Goal: Information Seeking & Learning: Learn about a topic

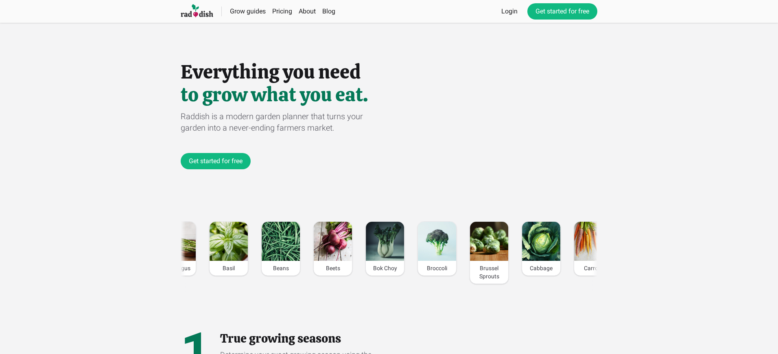
scroll to position [0, 1150]
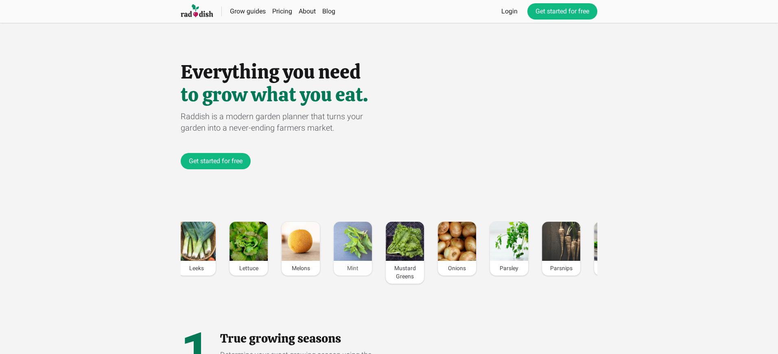
click at [353, 268] on div "Mint" at bounding box center [353, 268] width 38 height 15
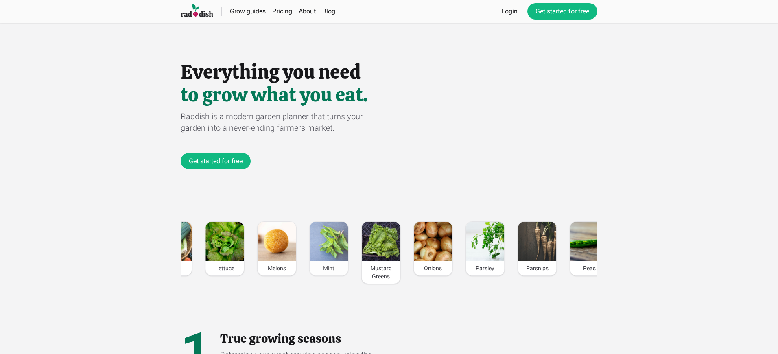
click at [328, 268] on div "Mint" at bounding box center [329, 268] width 38 height 15
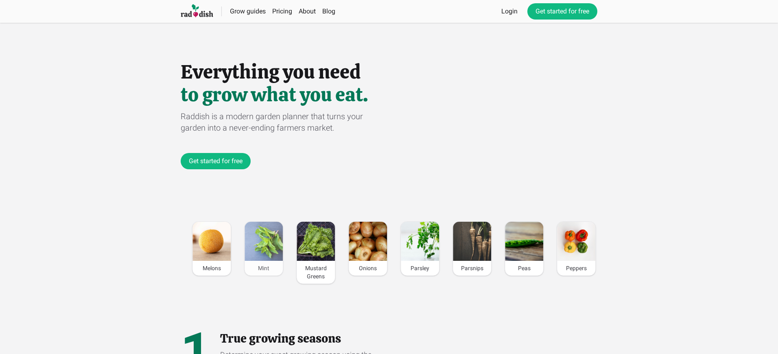
click at [264, 268] on div "Mint" at bounding box center [264, 268] width 38 height 15
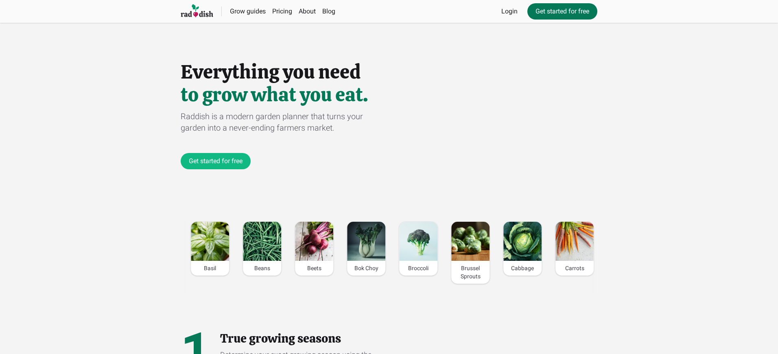
click at [562, 11] on link "Get started for free" at bounding box center [562, 11] width 70 height 16
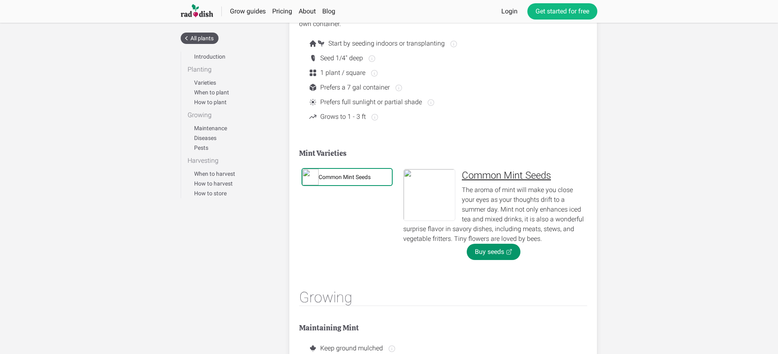
click at [345, 177] on div "Common Mint Seeds" at bounding box center [345, 177] width 52 height 8
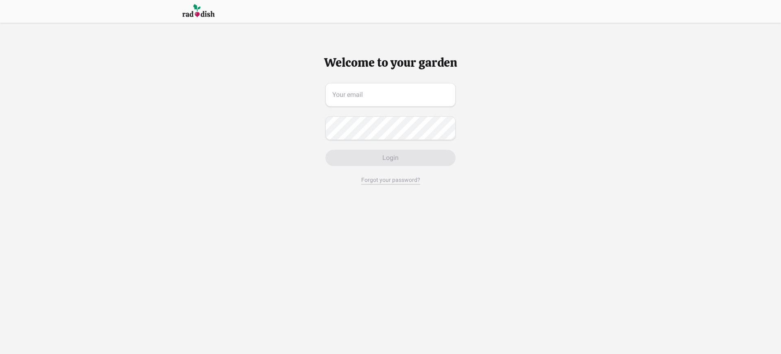
click at [390, 158] on span "Login" at bounding box center [390, 158] width 16 height 10
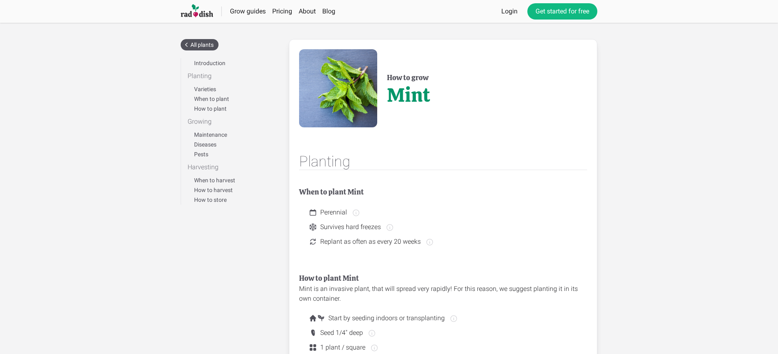
scroll to position [275, 0]
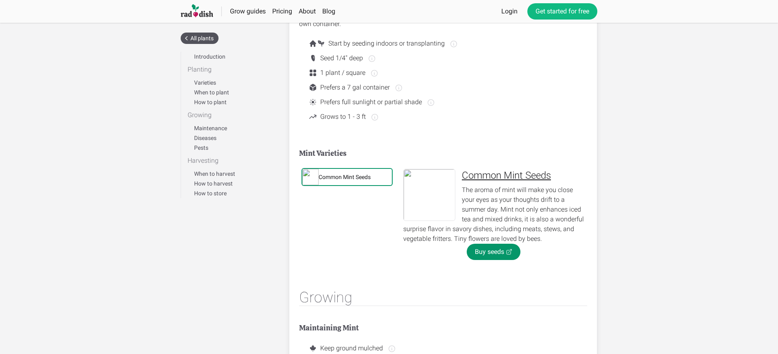
click at [345, 177] on div "Common Mint Seeds" at bounding box center [345, 177] width 52 height 8
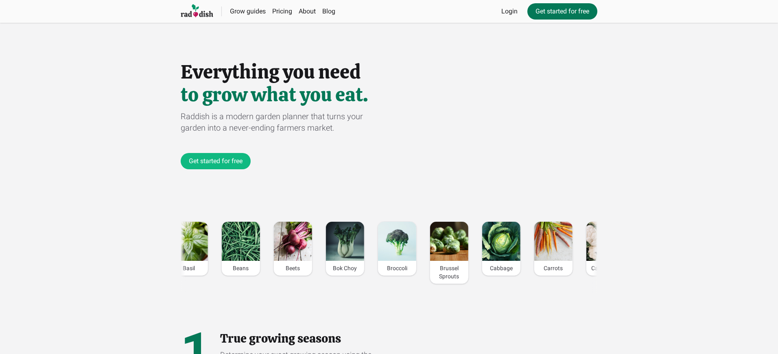
click at [562, 11] on link "Get started for free" at bounding box center [562, 11] width 70 height 16
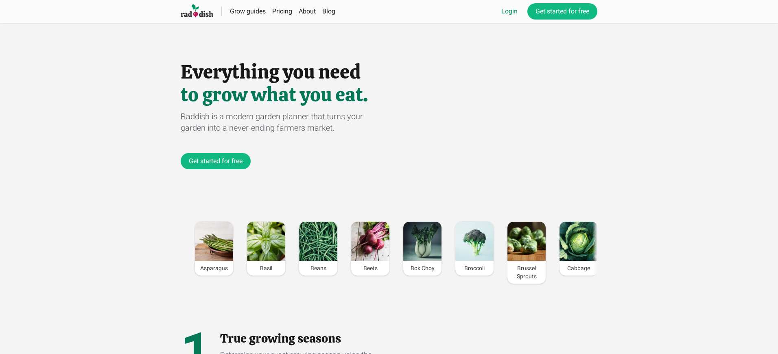
click at [509, 11] on link "Login" at bounding box center [509, 12] width 16 height 10
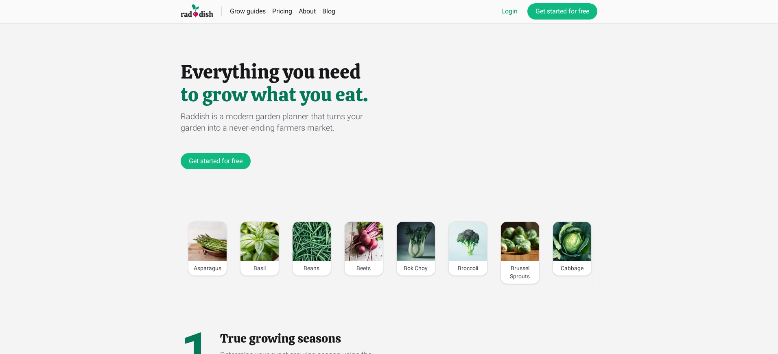
click at [509, 11] on link "Login" at bounding box center [509, 12] width 16 height 10
